Goal: Task Accomplishment & Management: Complete application form

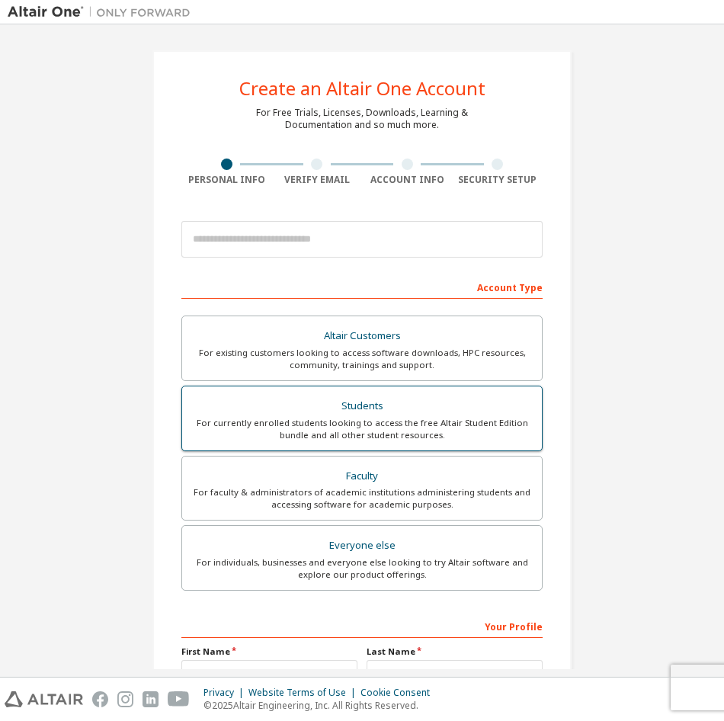
click at [352, 438] on div "For currently enrolled students looking to access the free Altair Student Editi…" at bounding box center [362, 429] width 342 height 24
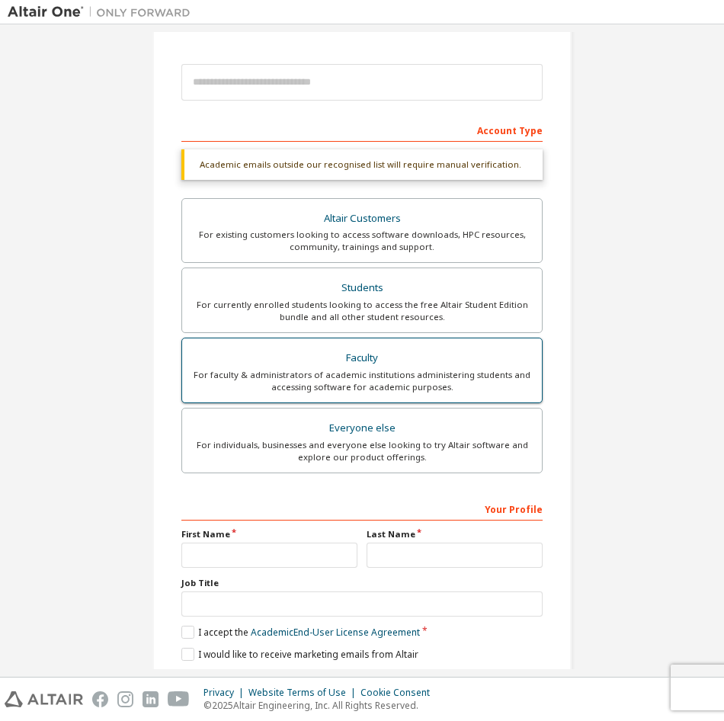
scroll to position [210, 0]
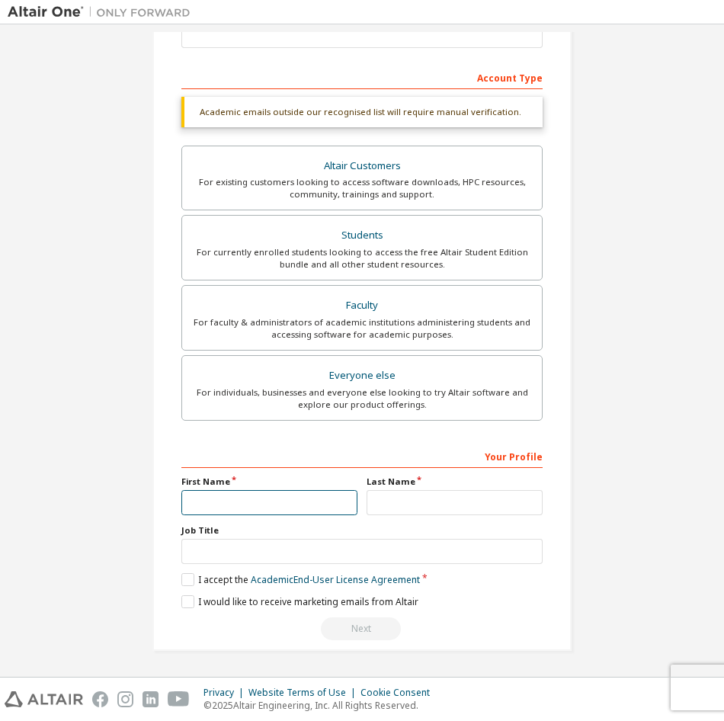
click at [278, 510] on input "text" at bounding box center [269, 502] width 176 height 25
type input "******"
click at [428, 506] on input "text" at bounding box center [455, 502] width 176 height 25
type input "****"
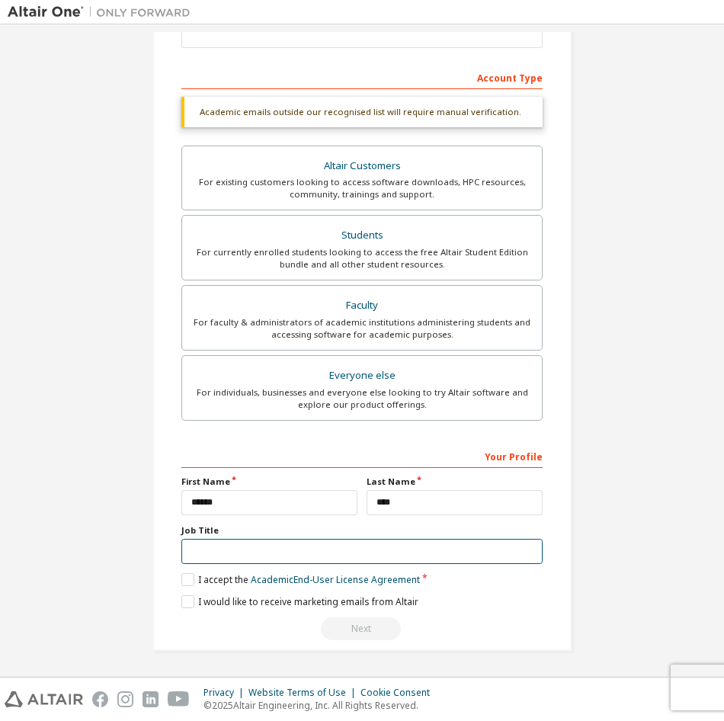
click at [266, 545] on input "text" at bounding box center [361, 551] width 361 height 25
type input "*"
type input "**********"
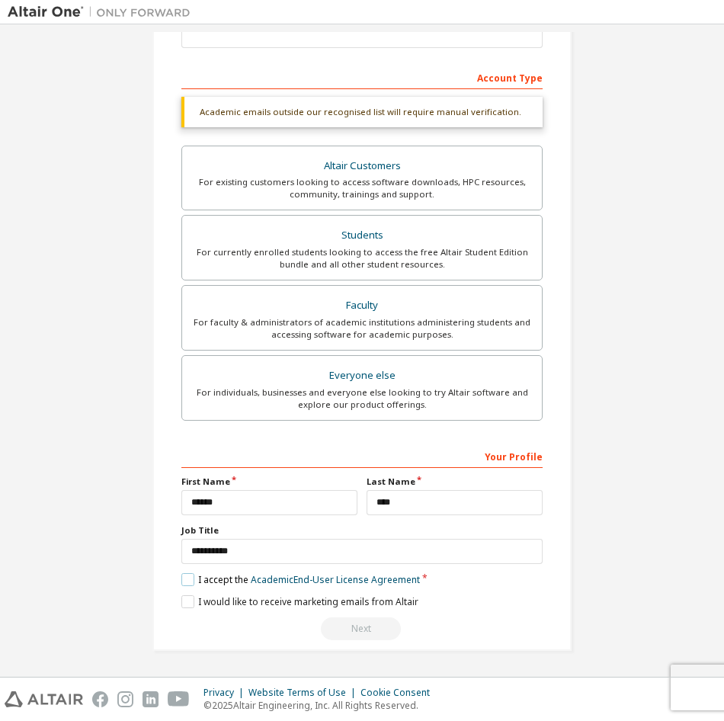
click at [194, 582] on label "I accept the Academic End-User License Agreement" at bounding box center [300, 579] width 239 height 13
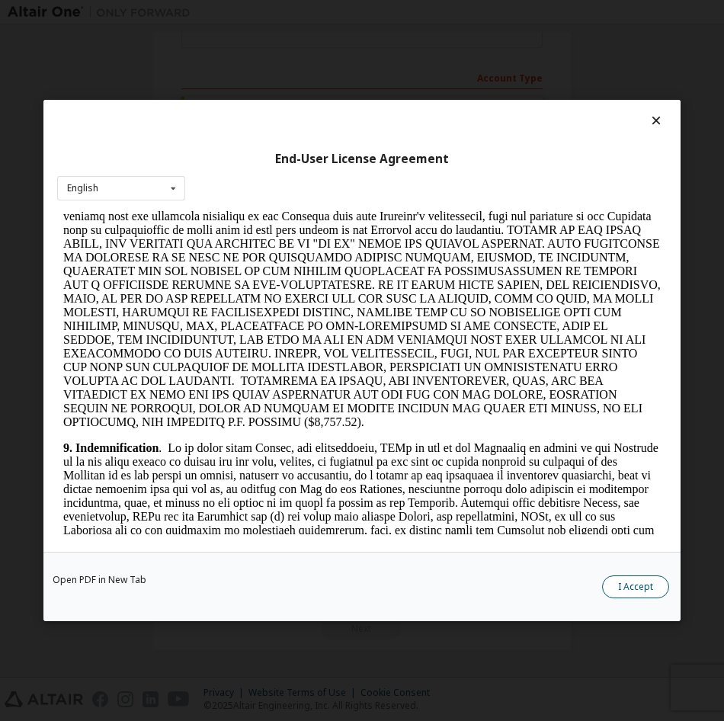
scroll to position [2211, 0]
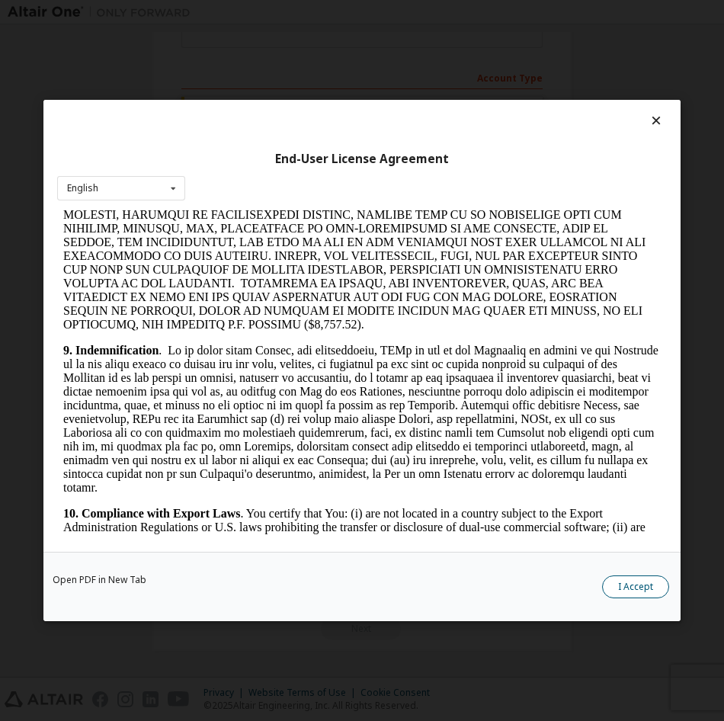
click at [635, 597] on button "I Accept" at bounding box center [635, 587] width 67 height 23
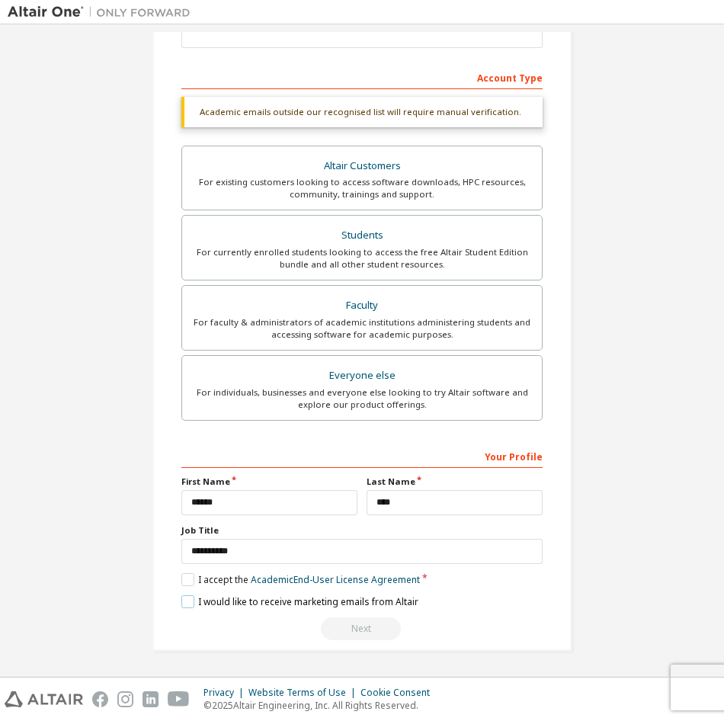
drag, startPoint x: 188, startPoint y: 605, endPoint x: 196, endPoint y: 608, distance: 8.2
click at [191, 608] on label "I would like to receive marketing emails from Altair" at bounding box center [299, 601] width 237 height 13
drag, startPoint x: 183, startPoint y: 604, endPoint x: 200, endPoint y: 610, distance: 17.8
click at [188, 605] on label "I would like to receive marketing emails from Altair" at bounding box center [299, 601] width 237 height 13
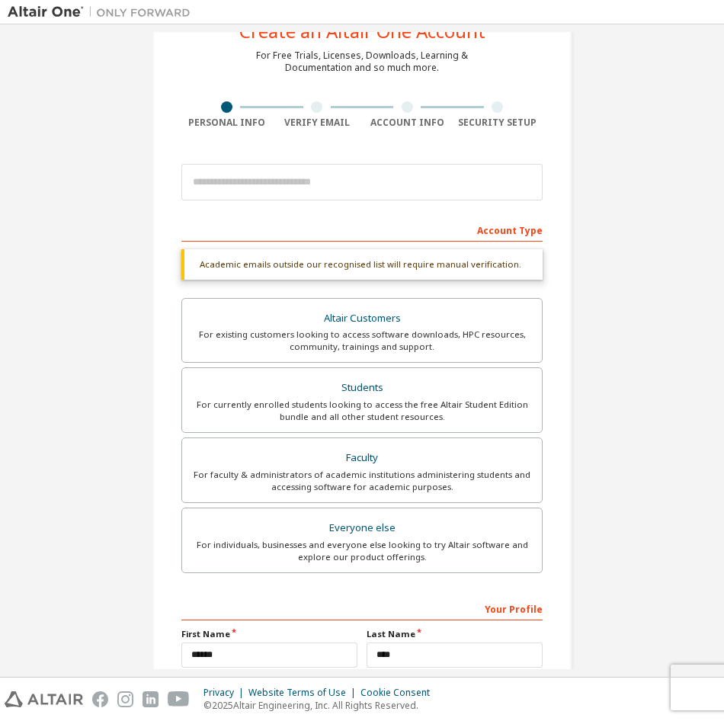
scroll to position [0, 0]
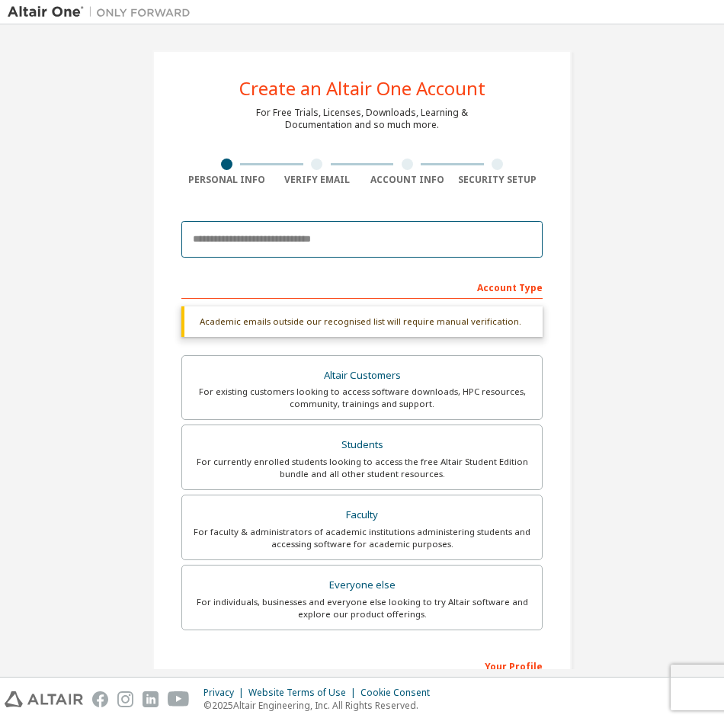
click at [278, 245] on input "email" at bounding box center [361, 239] width 361 height 37
type input "*"
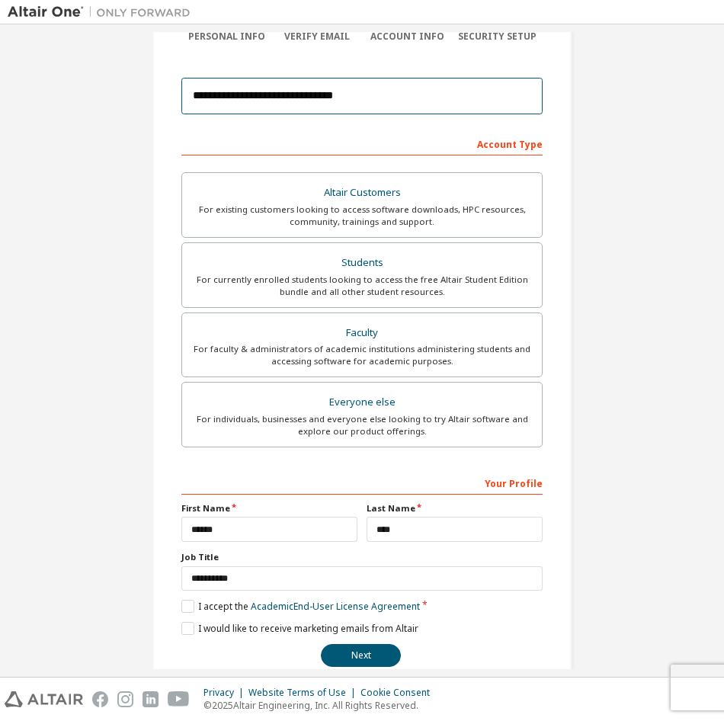
scroll to position [170, 0]
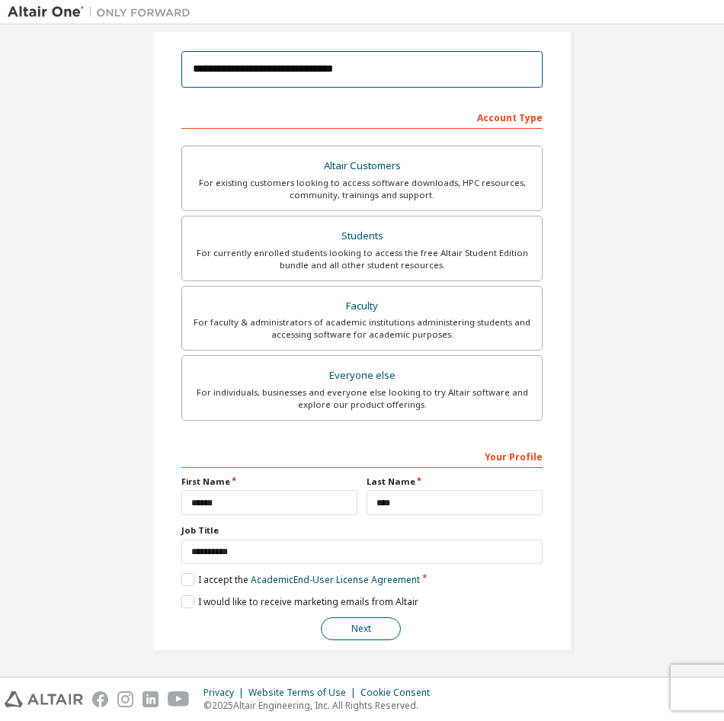
type input "**********"
click at [370, 626] on button "Next" at bounding box center [361, 629] width 80 height 23
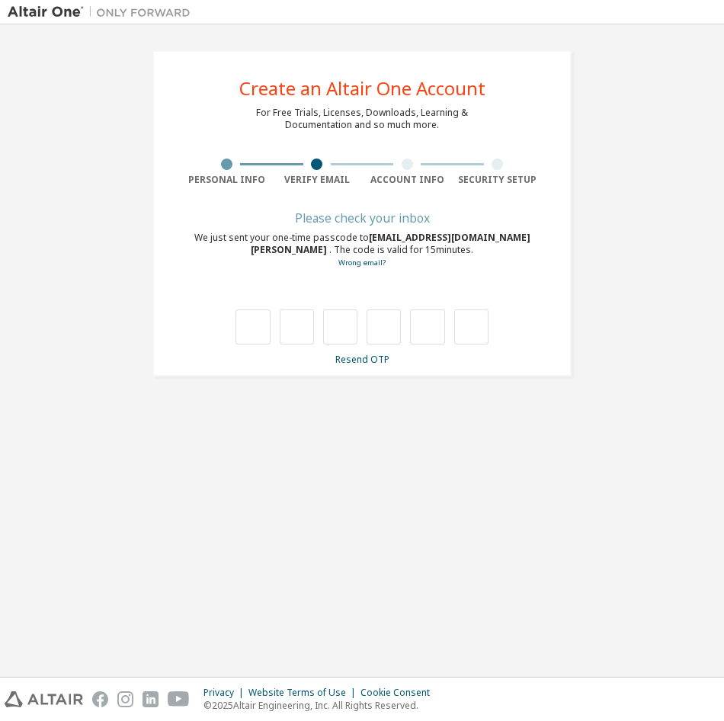
scroll to position [0, 0]
type input "*"
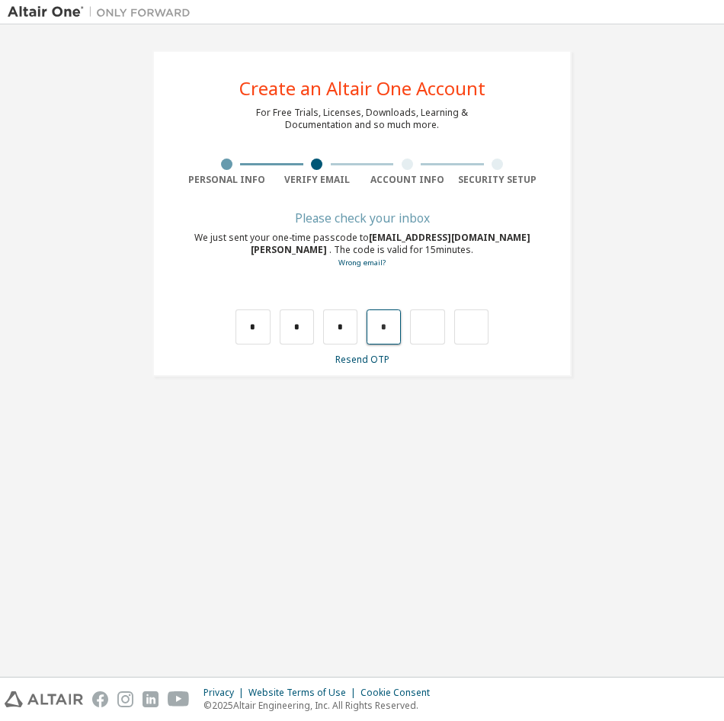
click at [388, 327] on input "*" at bounding box center [384, 327] width 34 height 35
click at [386, 323] on input "text" at bounding box center [384, 327] width 34 height 35
type input "*"
